Goal: Task Accomplishment & Management: Use online tool/utility

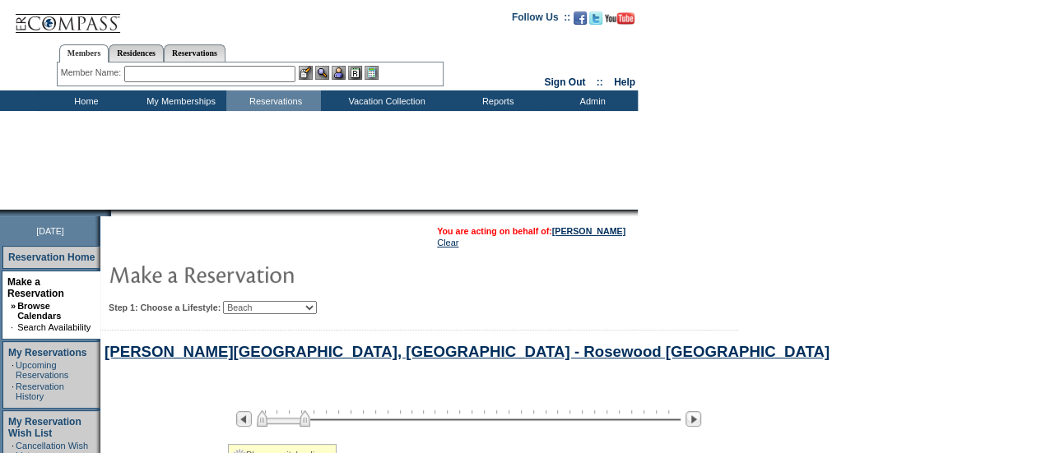
select select "Beach"
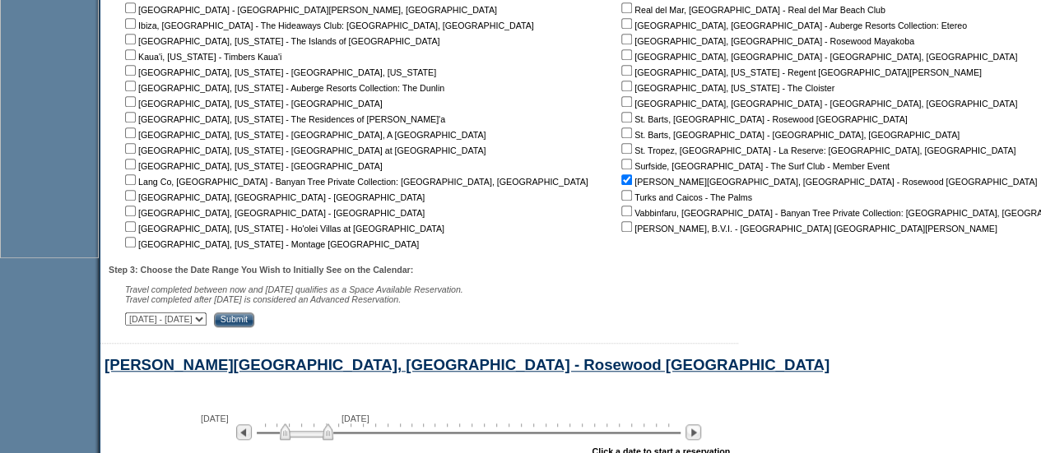
scroll to position [810, 0]
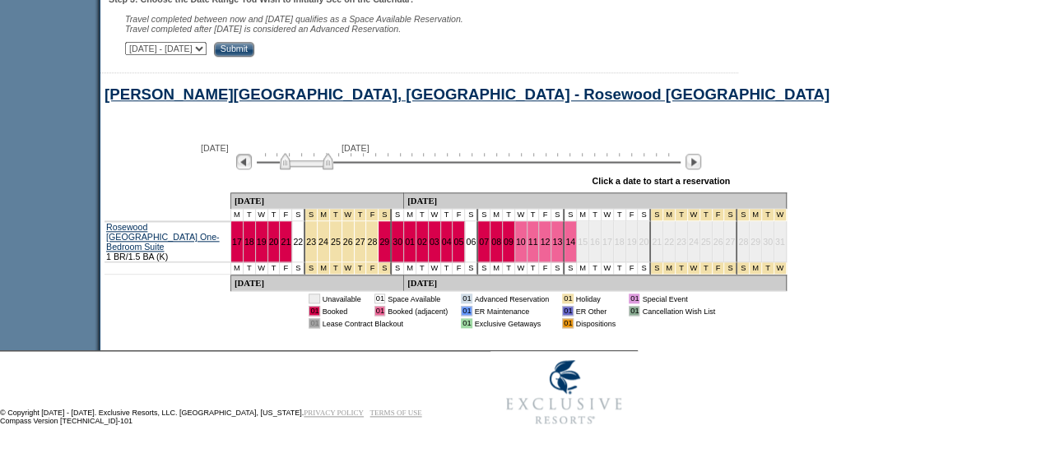
click at [251, 167] on img at bounding box center [244, 162] width 16 height 16
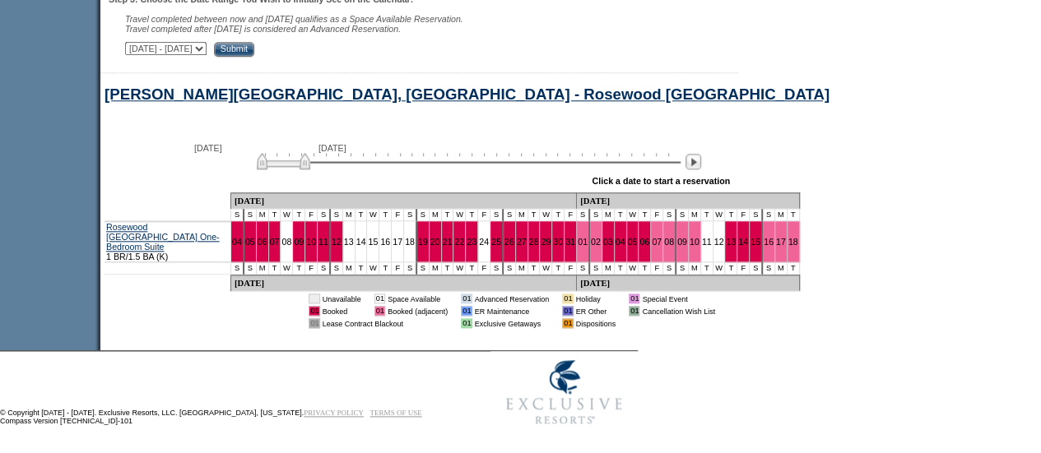
click at [271, 169] on img at bounding box center [283, 161] width 53 height 16
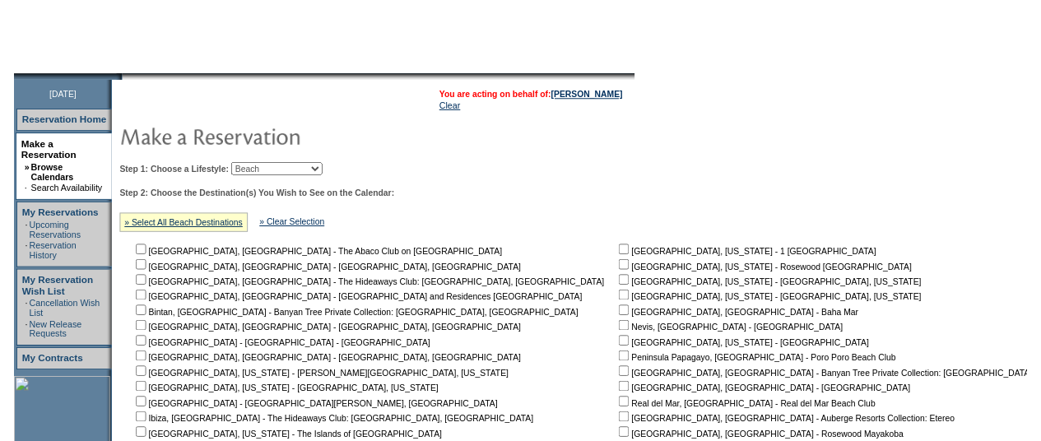
scroll to position [0, 0]
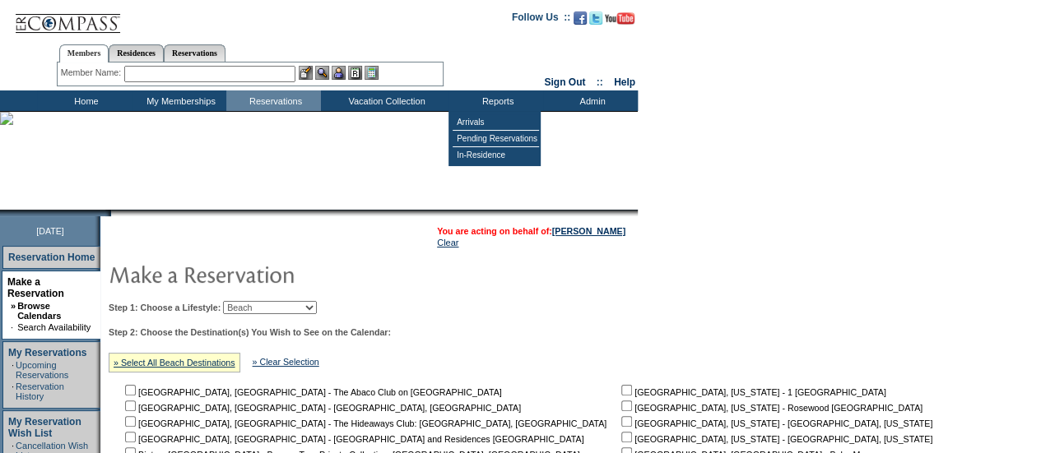
click at [277, 77] on input "text" at bounding box center [209, 74] width 171 height 16
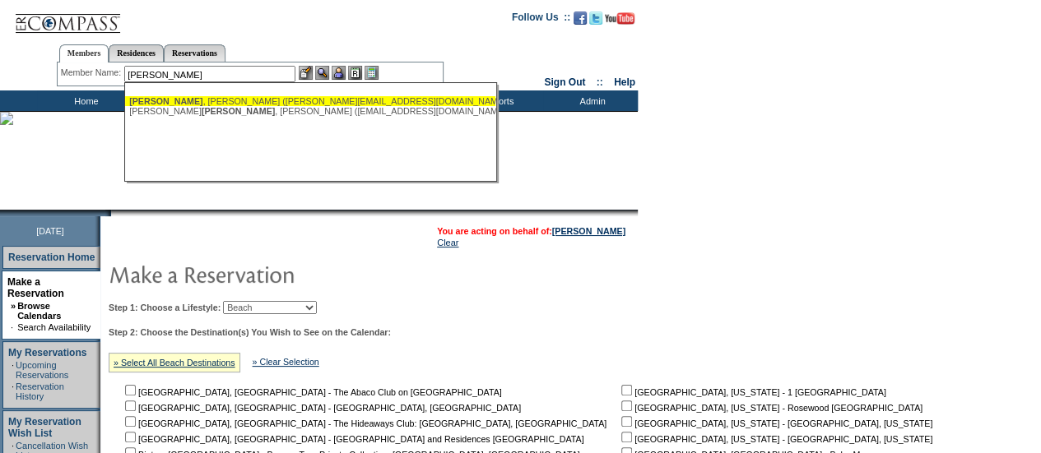
click at [280, 101] on div "Montemayor , Carlos (carlos@orte.com.mx)" at bounding box center [310, 101] width 362 height 10
type input "Montemayor, Carlos (carlos@orte.com.mx)"
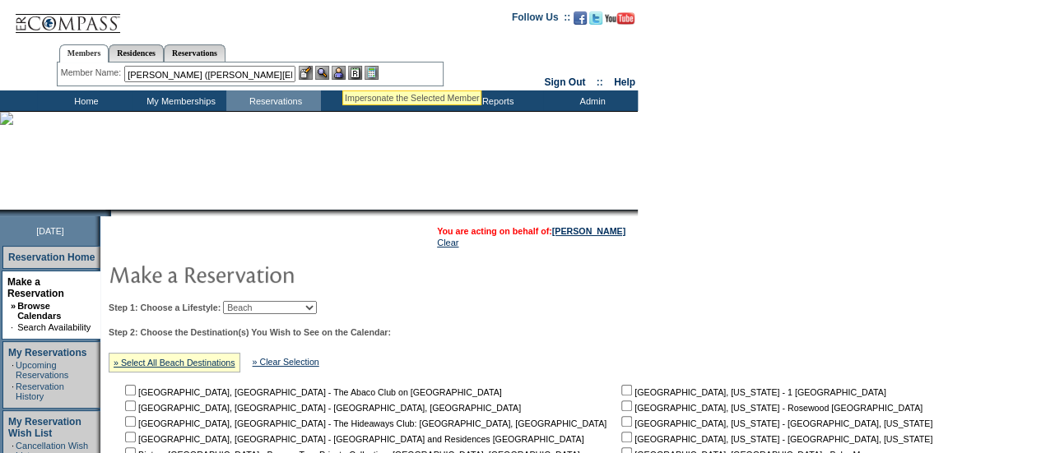
click at [344, 71] on img at bounding box center [339, 73] width 14 height 14
click at [324, 70] on img at bounding box center [322, 73] width 14 height 14
